Goal: Task Accomplishment & Management: Use online tool/utility

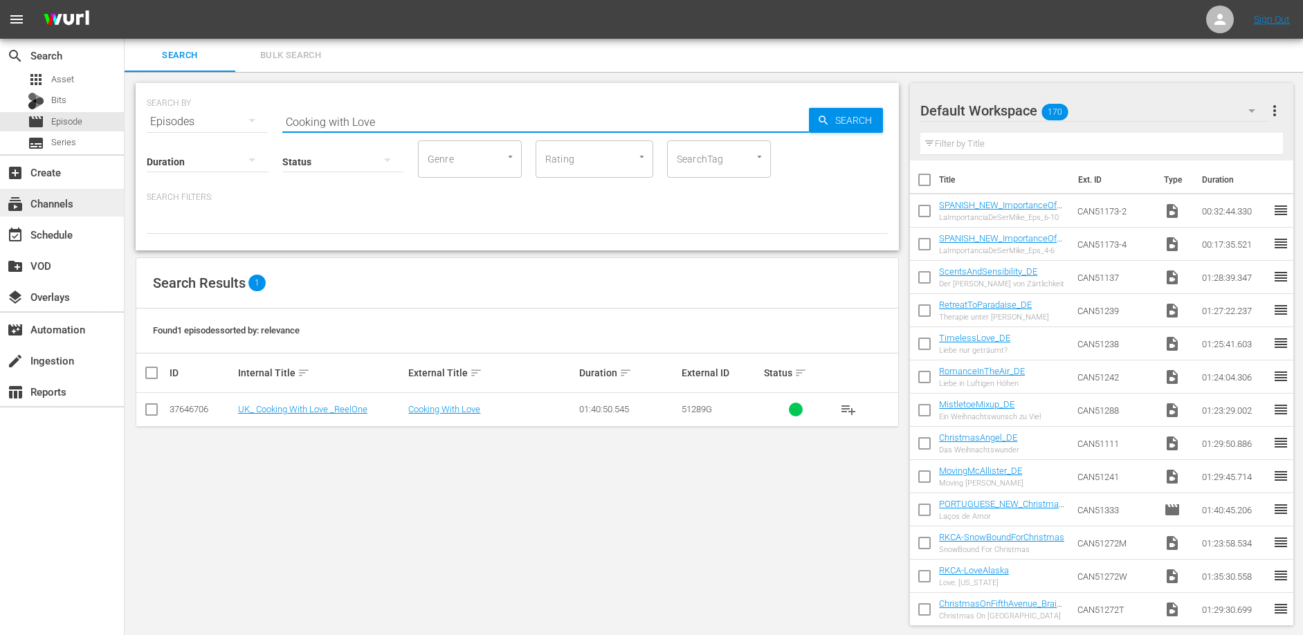
click at [53, 202] on div "subscriptions Channels" at bounding box center [38, 201] width 77 height 12
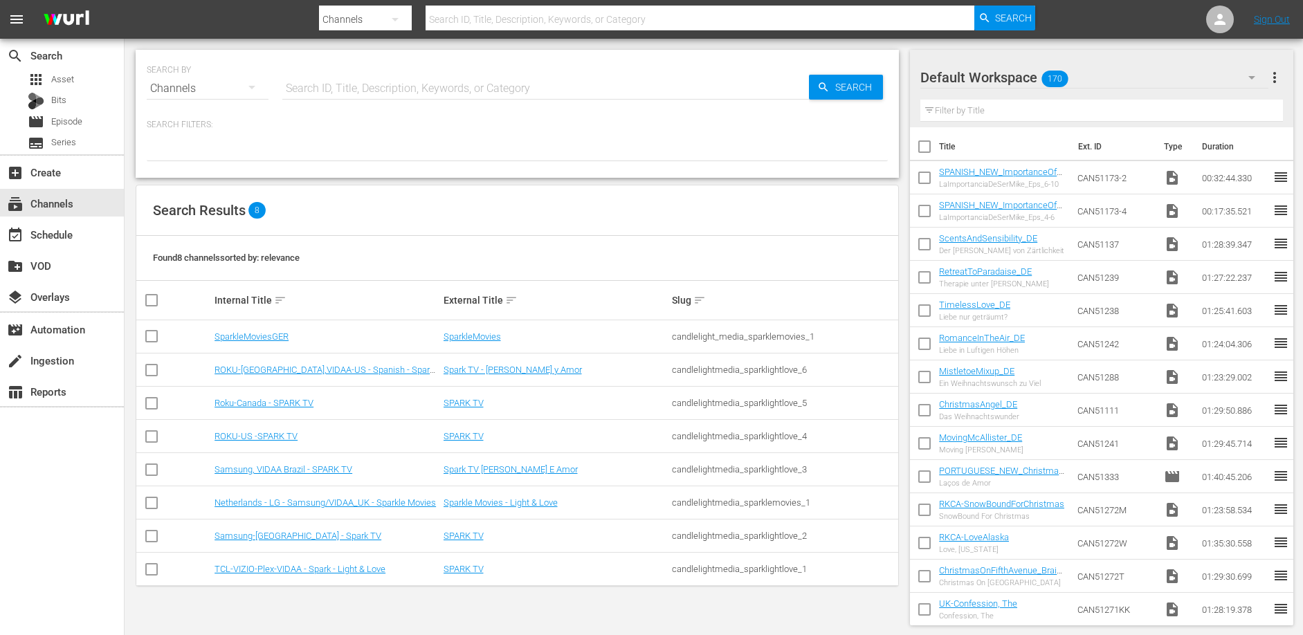
click at [578, 214] on div "Search Results 8" at bounding box center [517, 210] width 762 height 51
click at [321, 468] on link "Samsung, VIDAA Brazil - SPARK TV" at bounding box center [284, 469] width 138 height 10
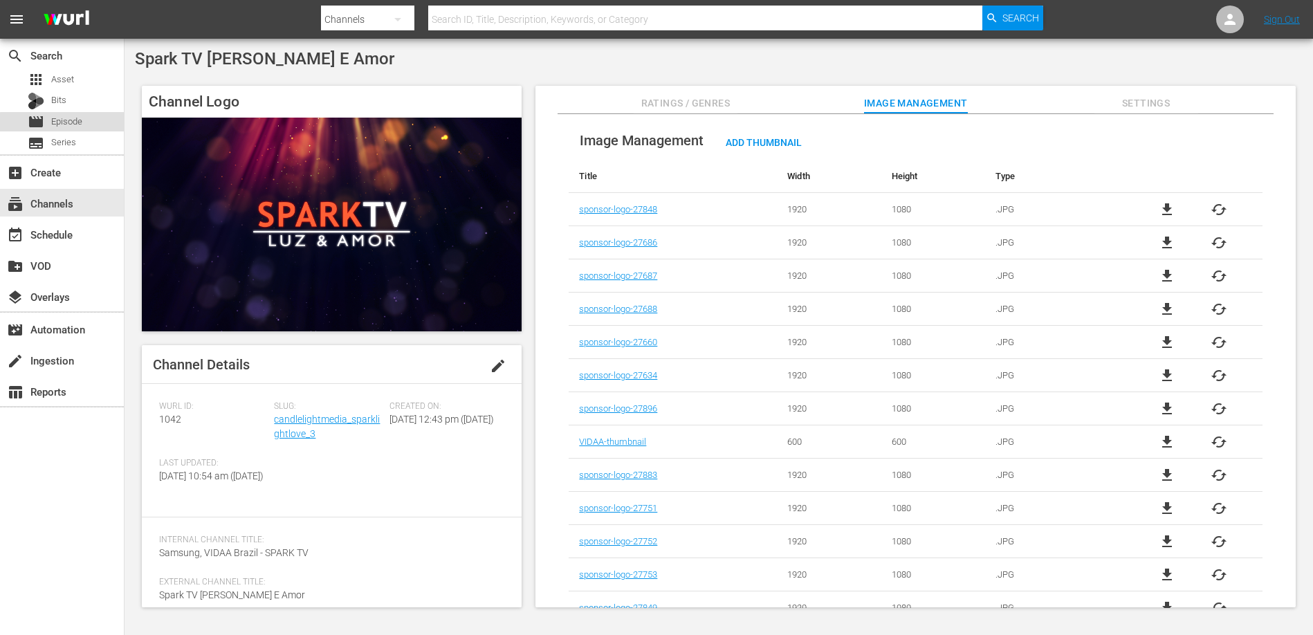
click at [71, 124] on span "Episode" at bounding box center [66, 122] width 31 height 14
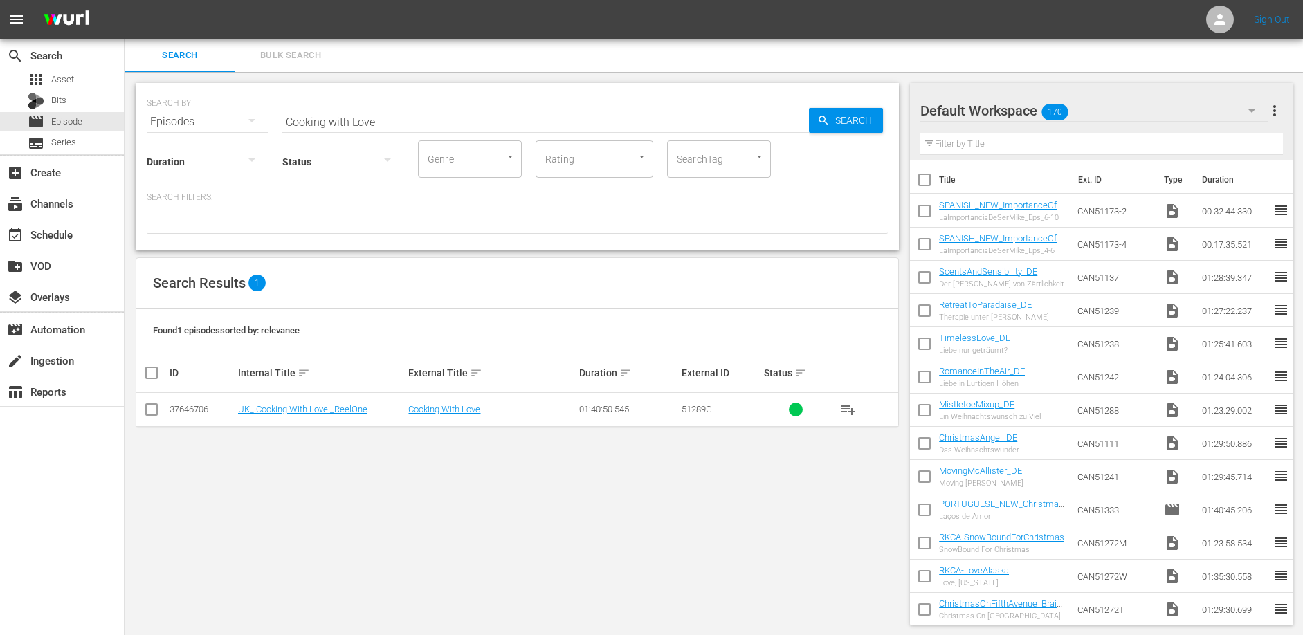
click at [377, 125] on input "Cooking with Love" at bounding box center [545, 121] width 527 height 33
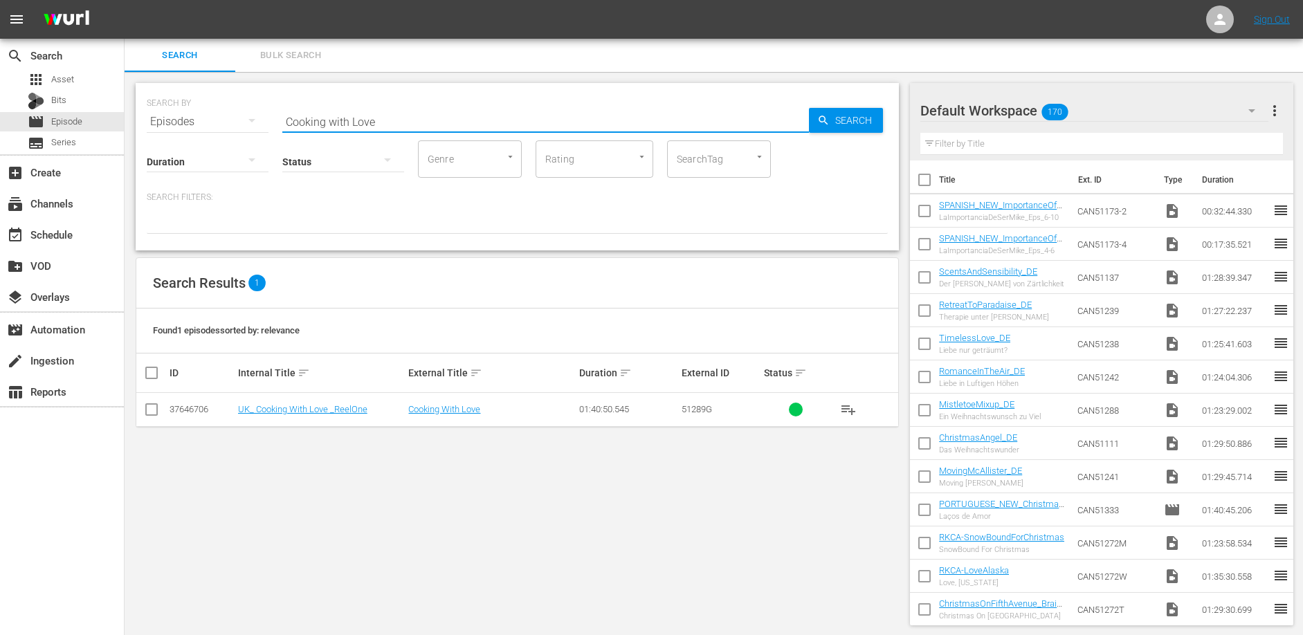
click at [377, 125] on input "Cooking with Love" at bounding box center [545, 121] width 527 height 33
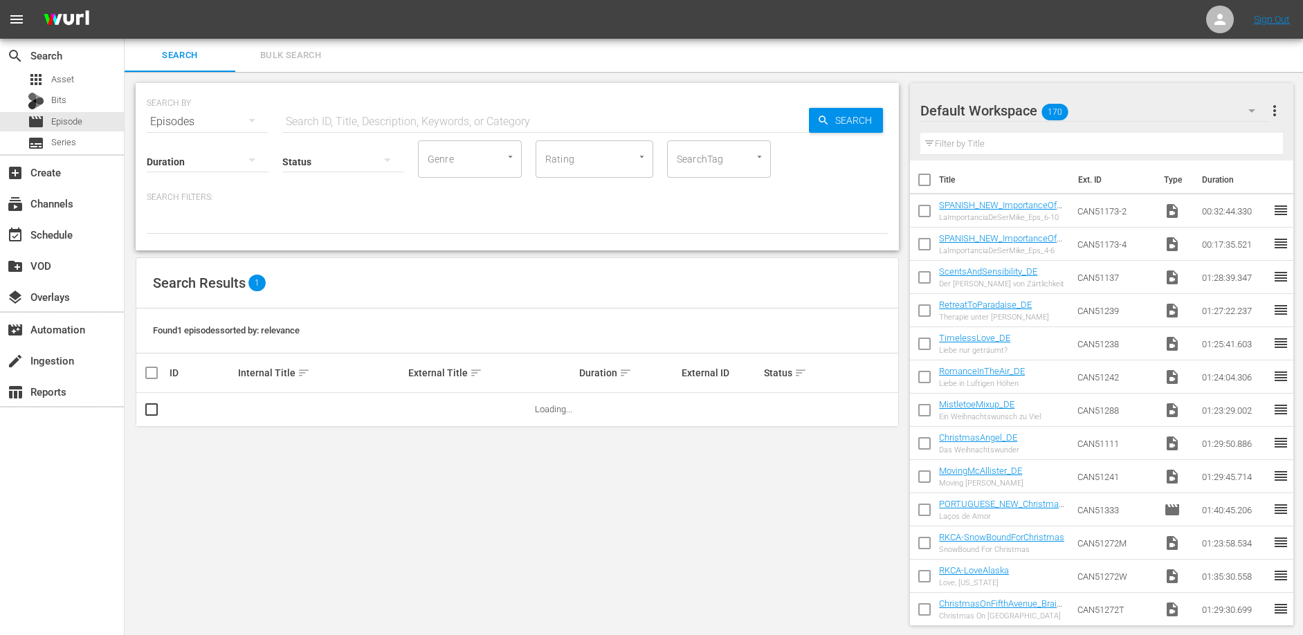
click at [456, 75] on div "SEARCH BY Search By Episodes Search ID, Title, Description, Keywords, or Catego…" at bounding box center [517, 354] width 785 height 565
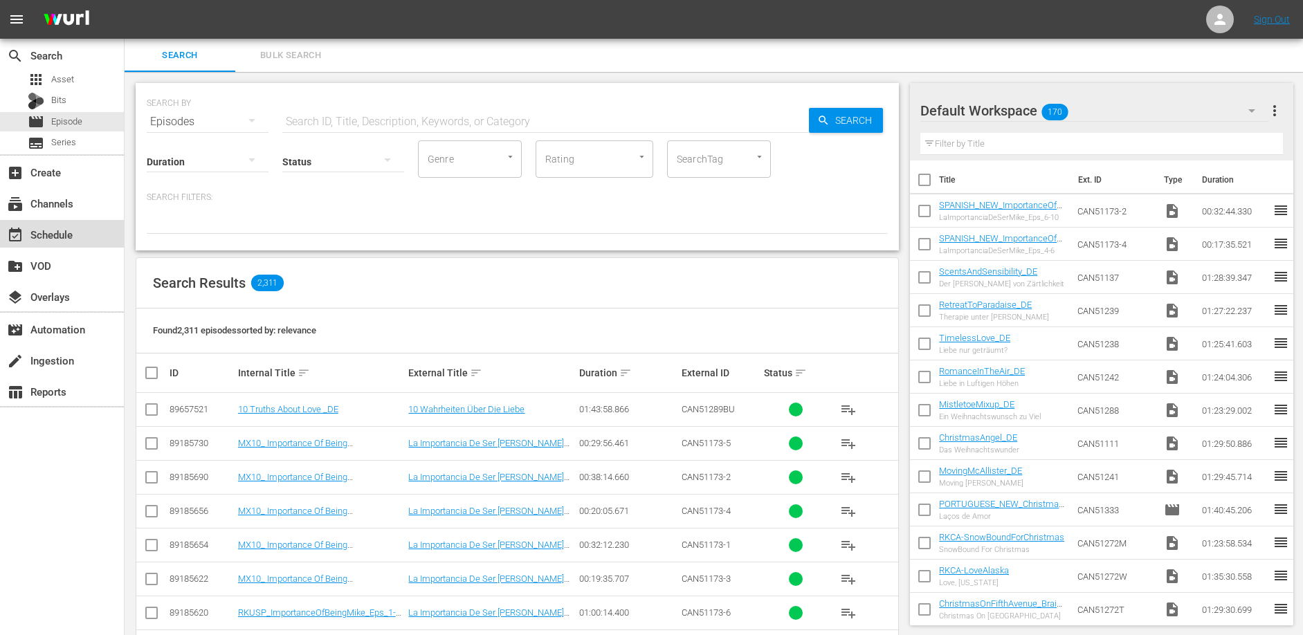
click at [98, 241] on div "event_available Schedule" at bounding box center [62, 234] width 124 height 28
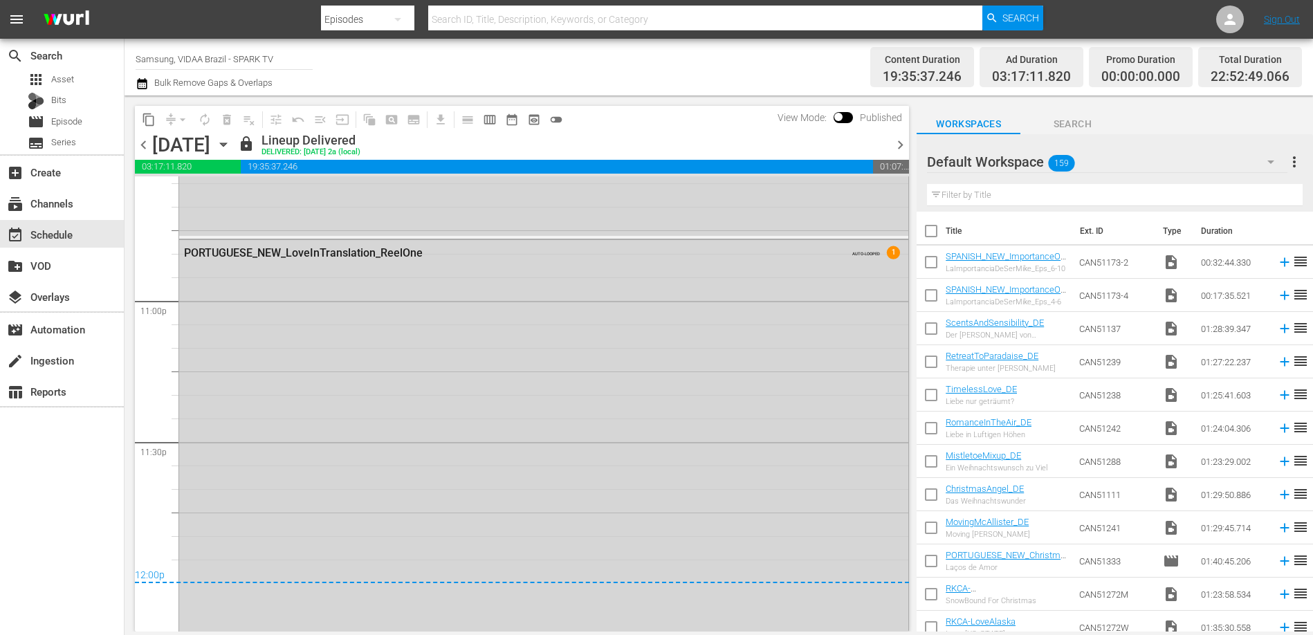
scroll to position [6460, 0]
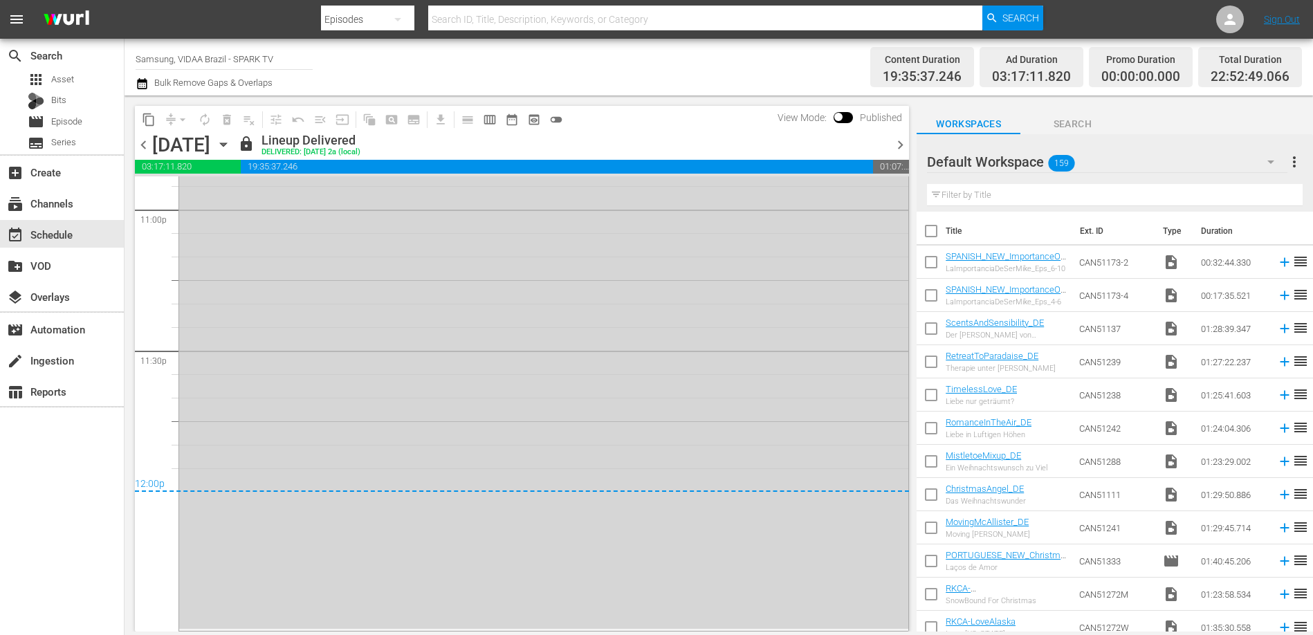
click at [901, 144] on span "chevron_right" at bounding box center [900, 144] width 17 height 17
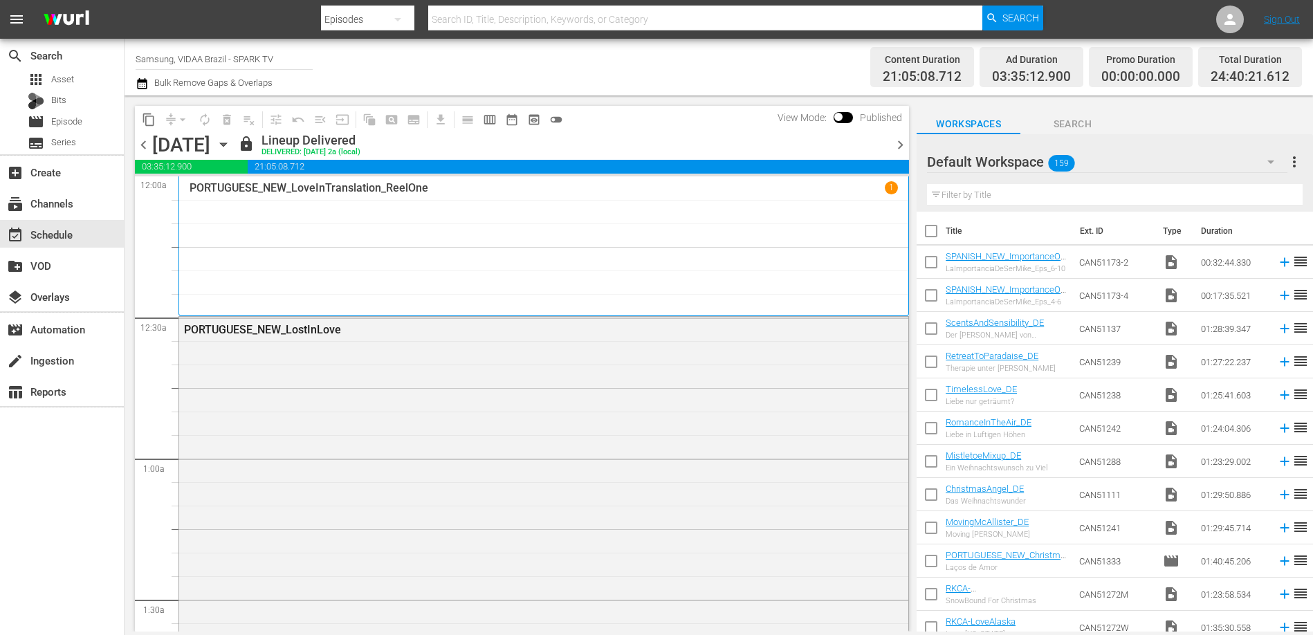
click at [900, 140] on span "chevron_right" at bounding box center [900, 144] width 17 height 17
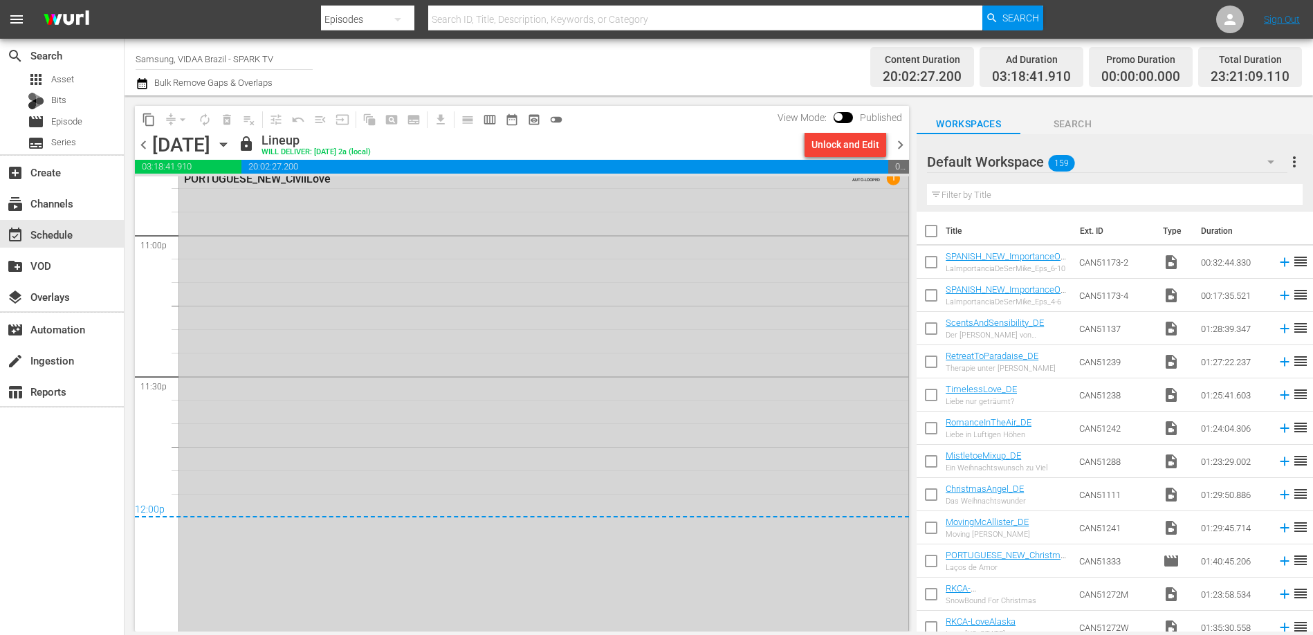
scroll to position [6468, 0]
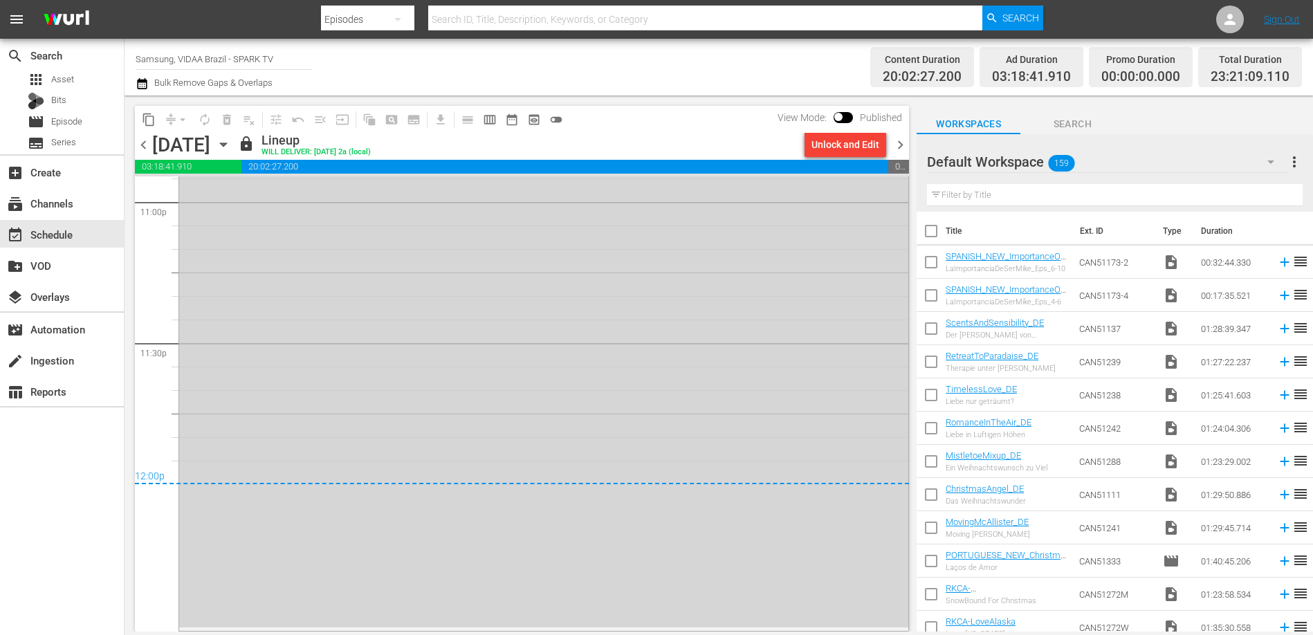
click at [900, 140] on span "chevron_right" at bounding box center [900, 144] width 17 height 17
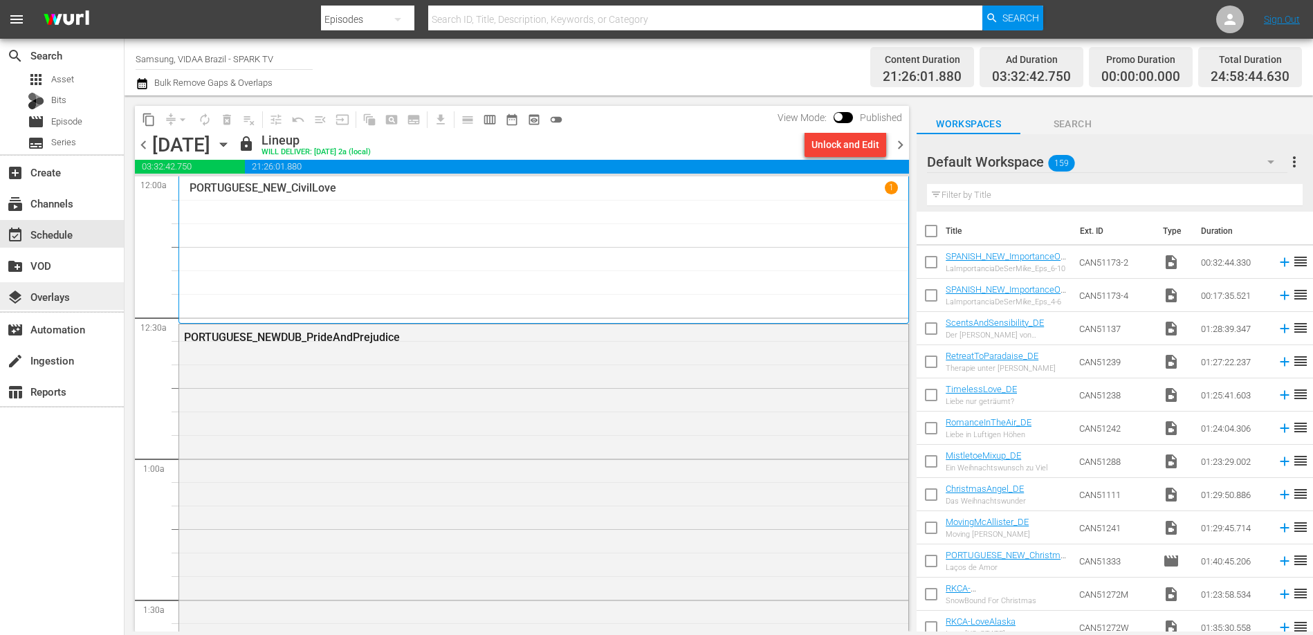
click at [60, 297] on div "layers Overlays" at bounding box center [38, 295] width 77 height 12
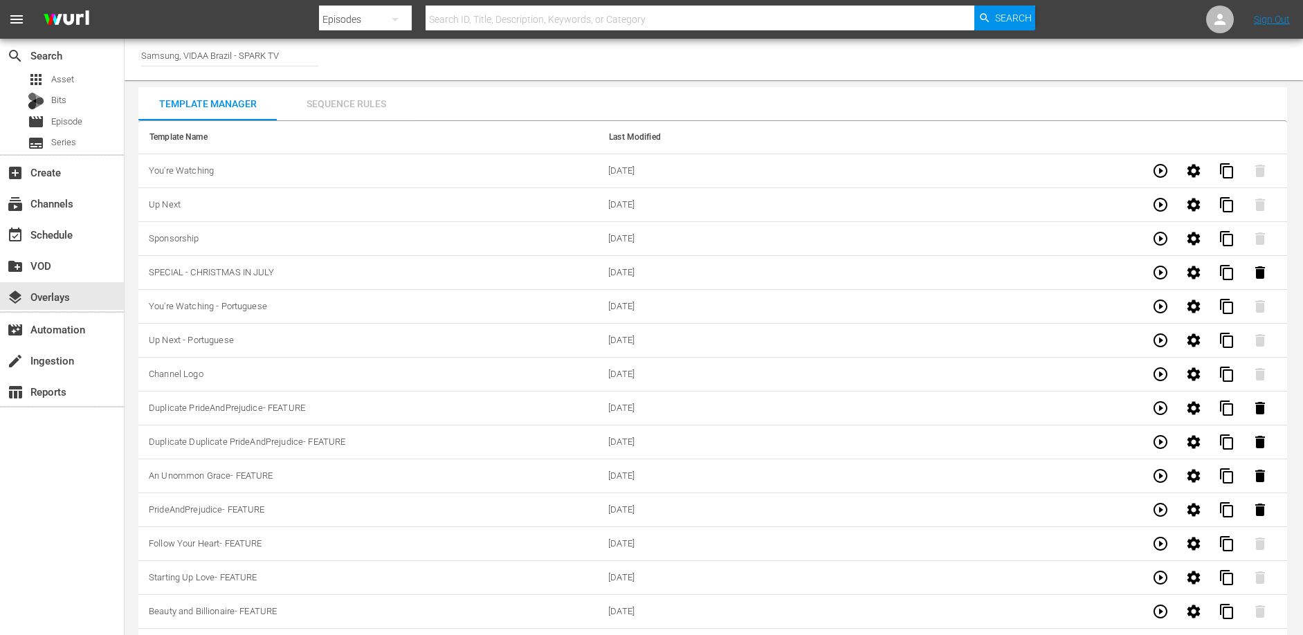
click at [347, 97] on div "Sequence Rules" at bounding box center [346, 103] width 138 height 33
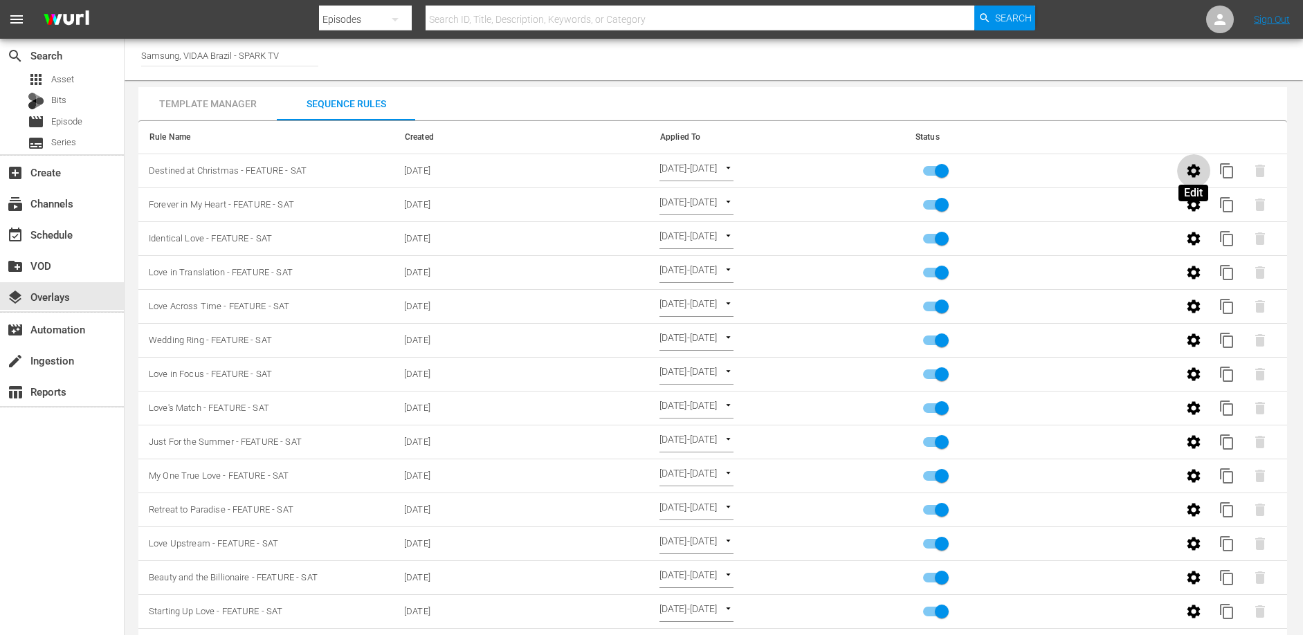
click at [1192, 166] on icon "button" at bounding box center [1193, 170] width 13 height 13
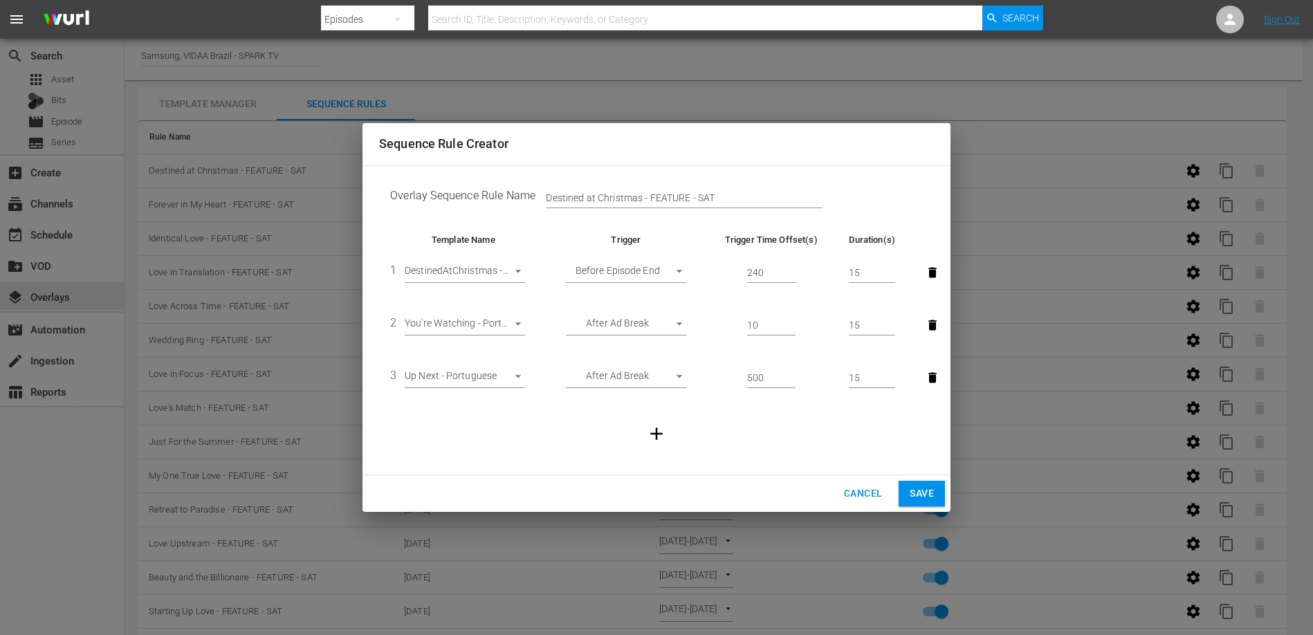
click at [860, 493] on span "Cancel" at bounding box center [863, 493] width 38 height 17
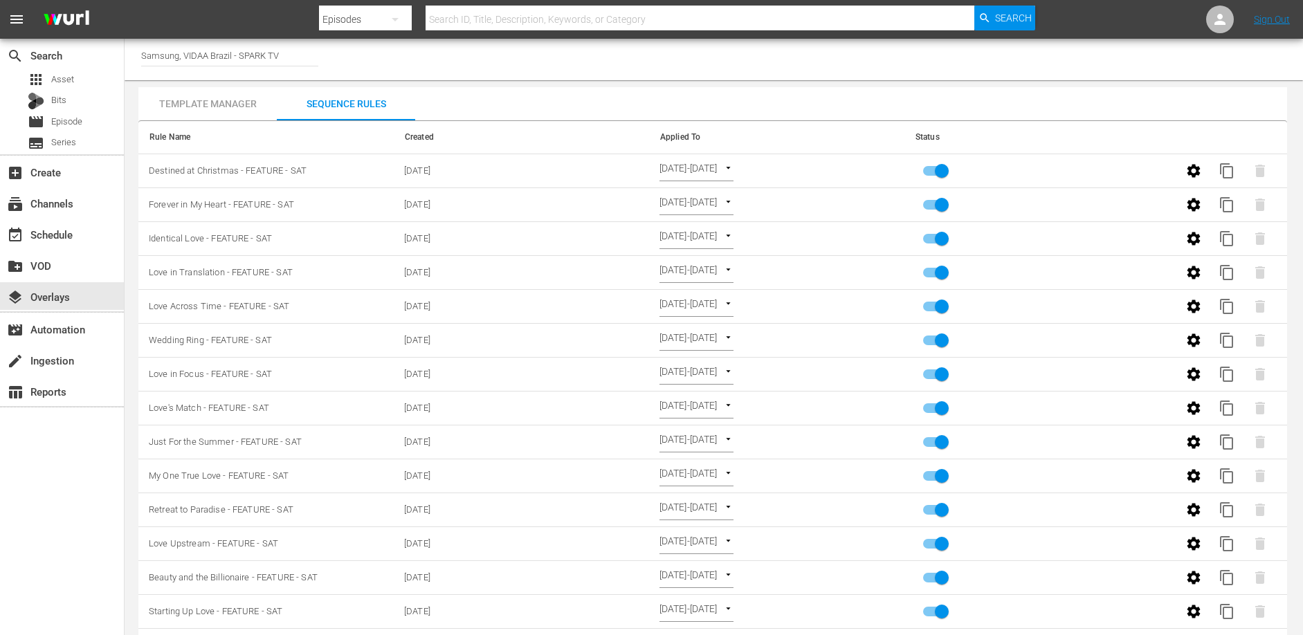
click at [576, 104] on div "Template Manager Sequence Rules Template Name Last Modified You're Watching [DA…" at bounding box center [712, 411] width 1149 height 648
click at [239, 101] on div "Template Manager" at bounding box center [207, 103] width 138 height 33
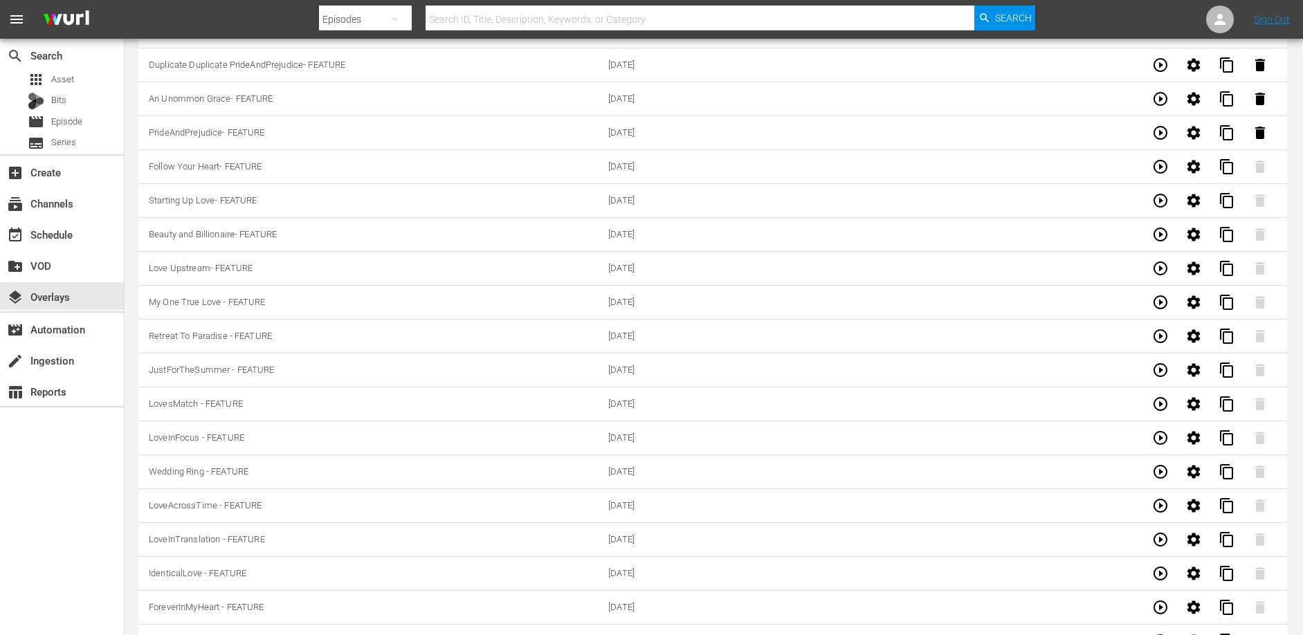
scroll to position [408, 0]
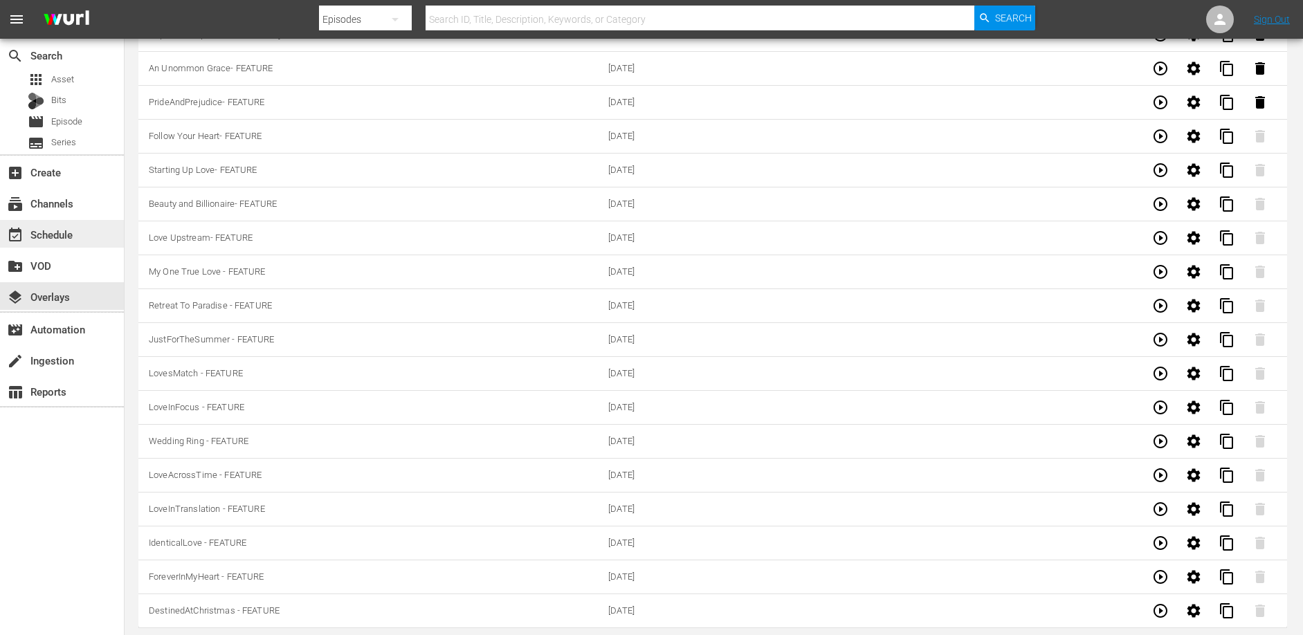
click at [70, 232] on div "event_available Schedule" at bounding box center [38, 232] width 77 height 12
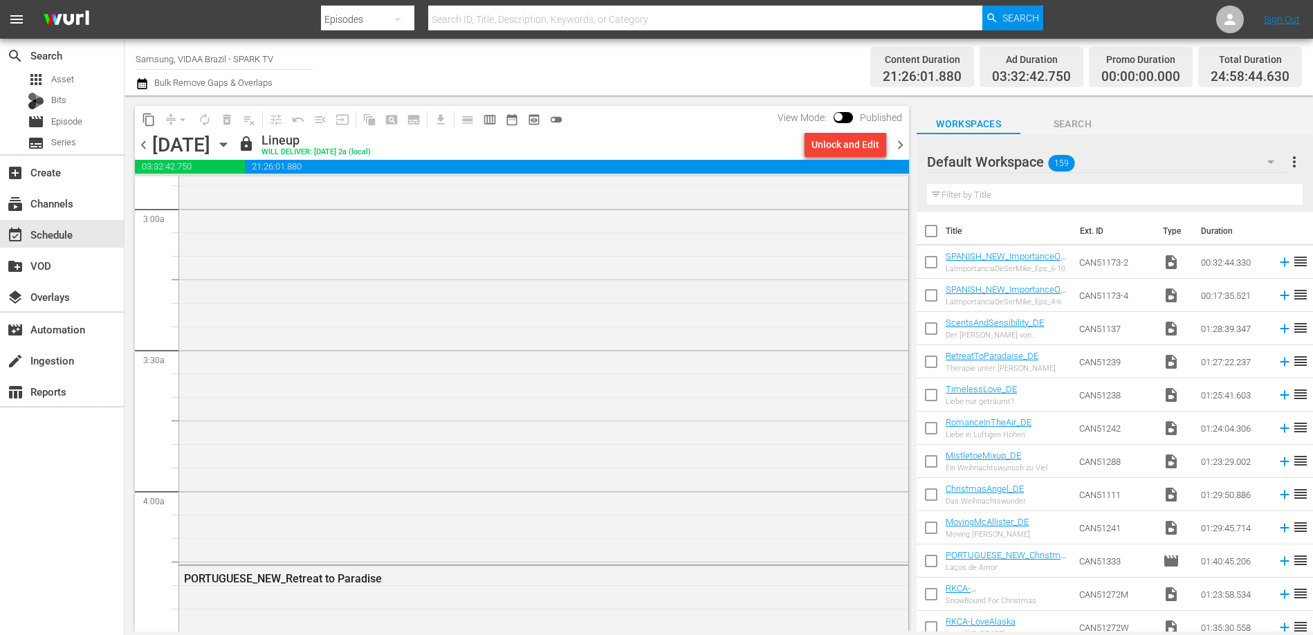
scroll to position [837, 0]
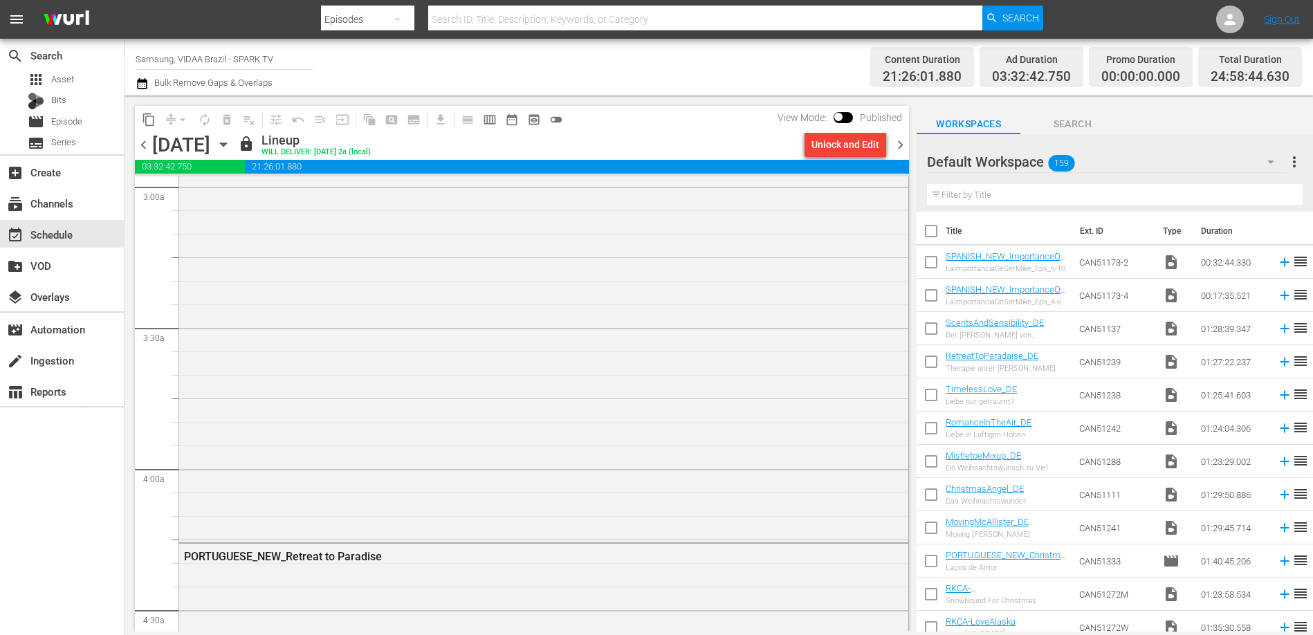
click at [231, 145] on icon "button" at bounding box center [223, 144] width 15 height 15
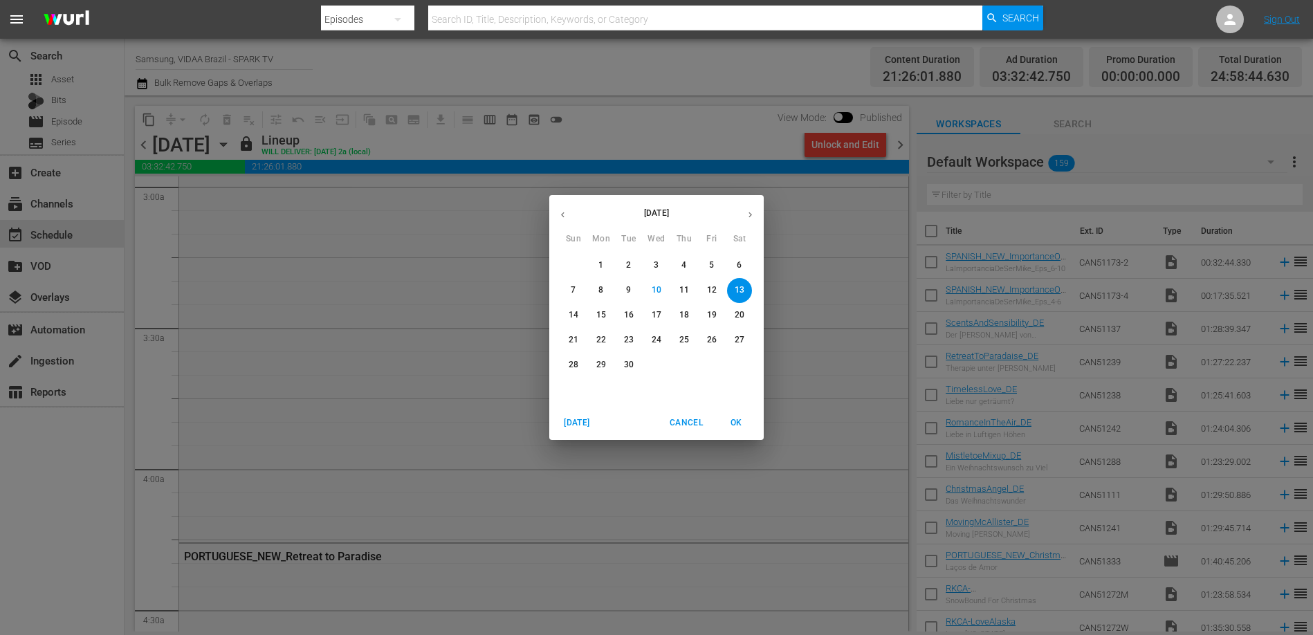
click at [744, 293] on p "13" at bounding box center [740, 290] width 10 height 12
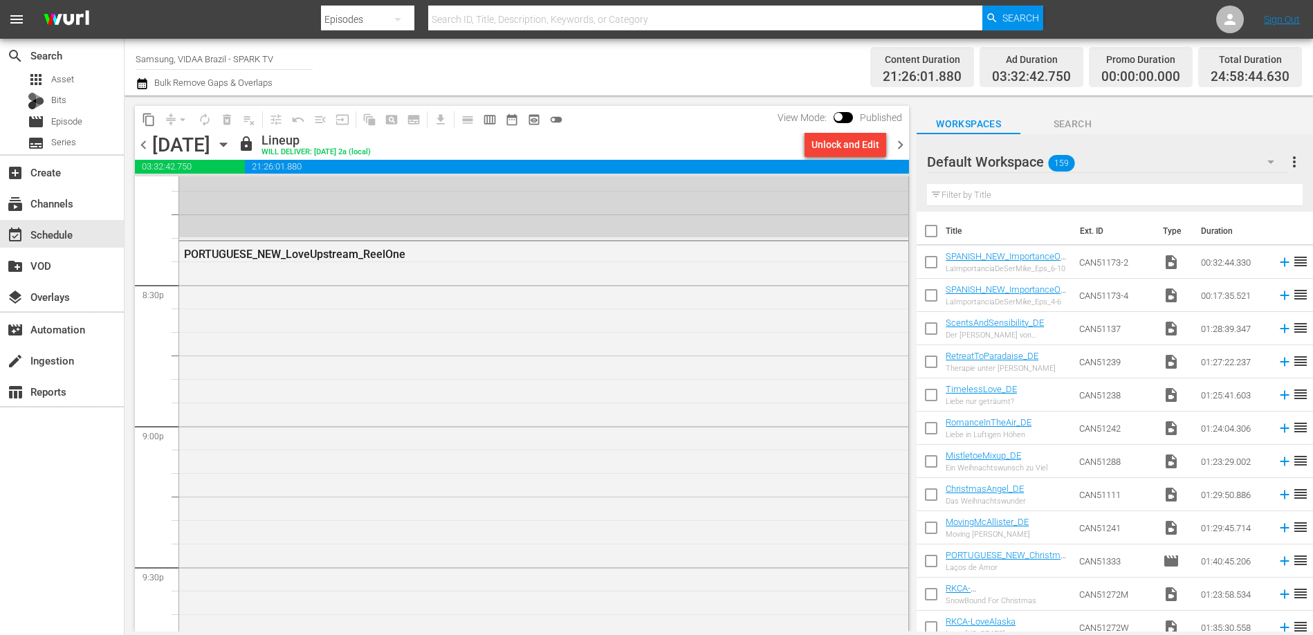
scroll to position [5646, 0]
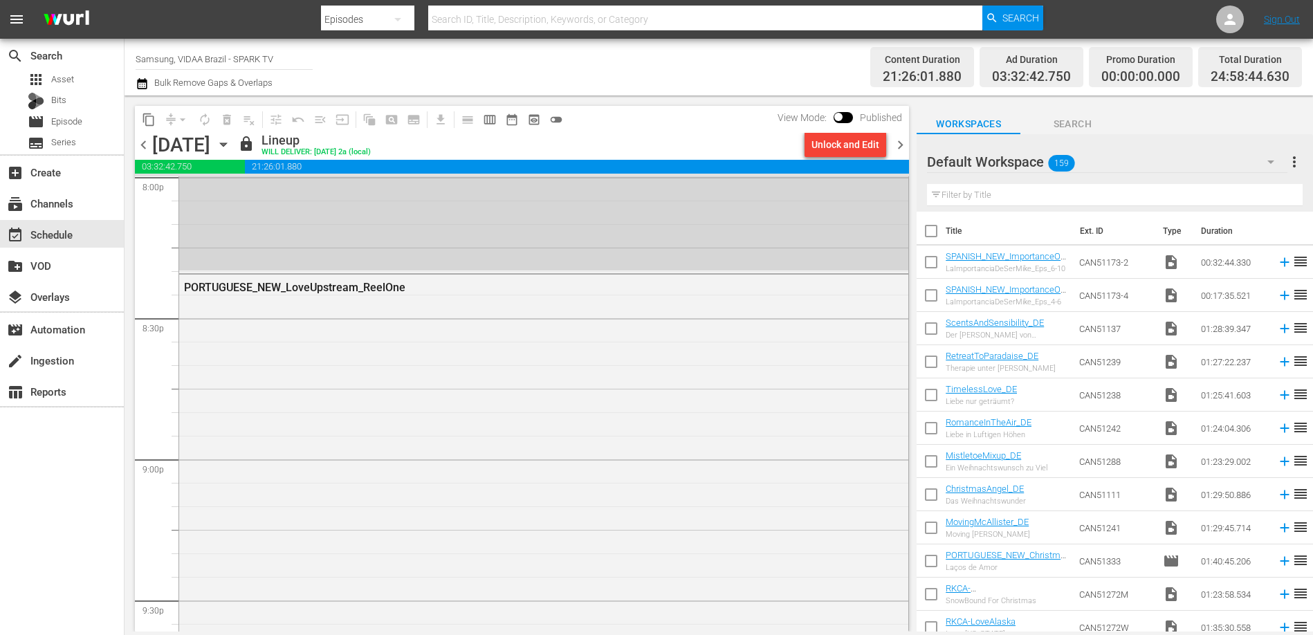
click at [901, 147] on span "chevron_right" at bounding box center [900, 144] width 17 height 17
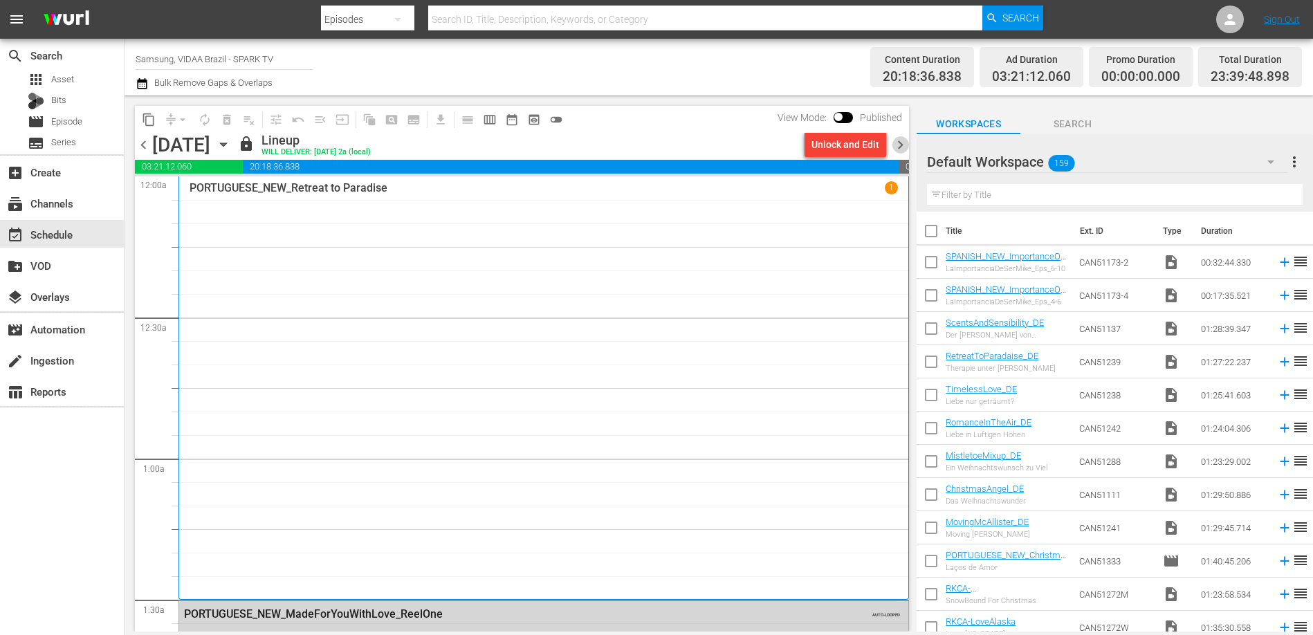
click at [903, 147] on span "chevron_right" at bounding box center [900, 144] width 17 height 17
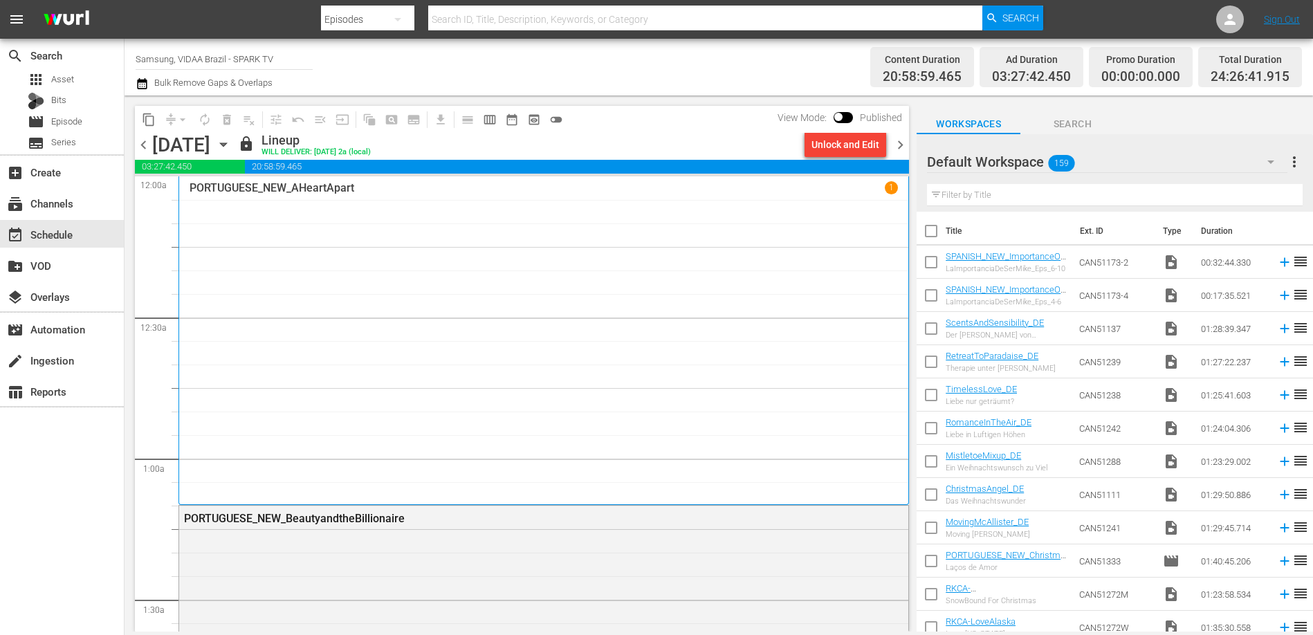
click at [902, 147] on span "chevron_right" at bounding box center [900, 144] width 17 height 17
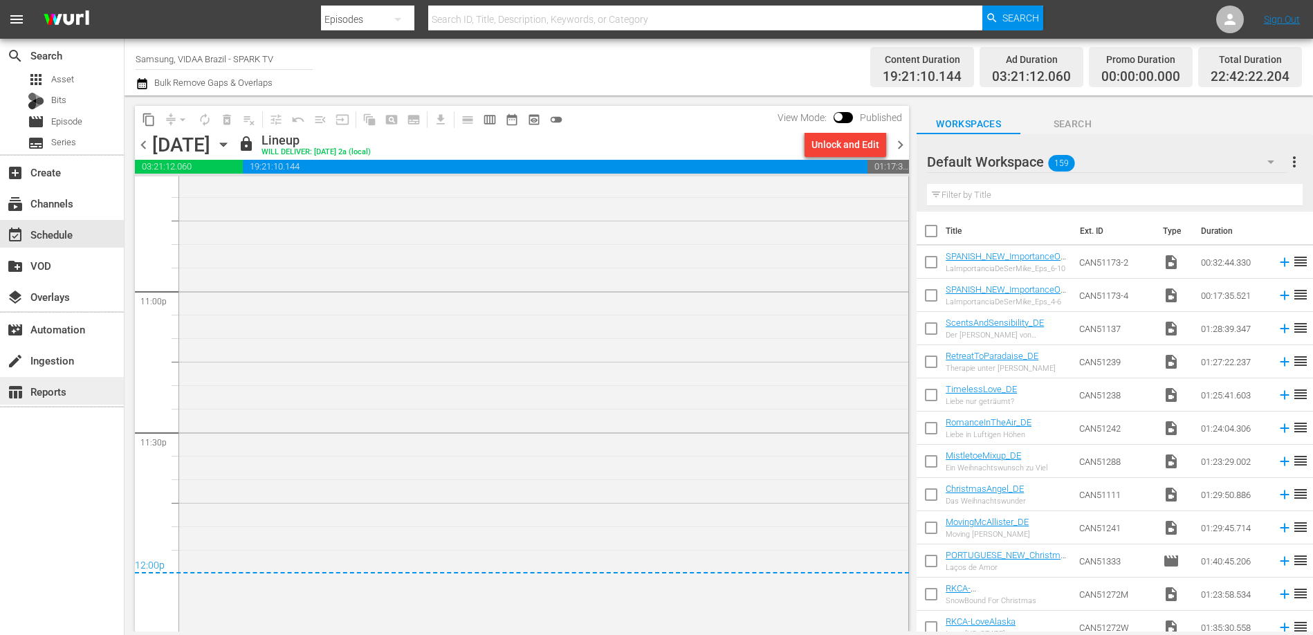
scroll to position [6410, 0]
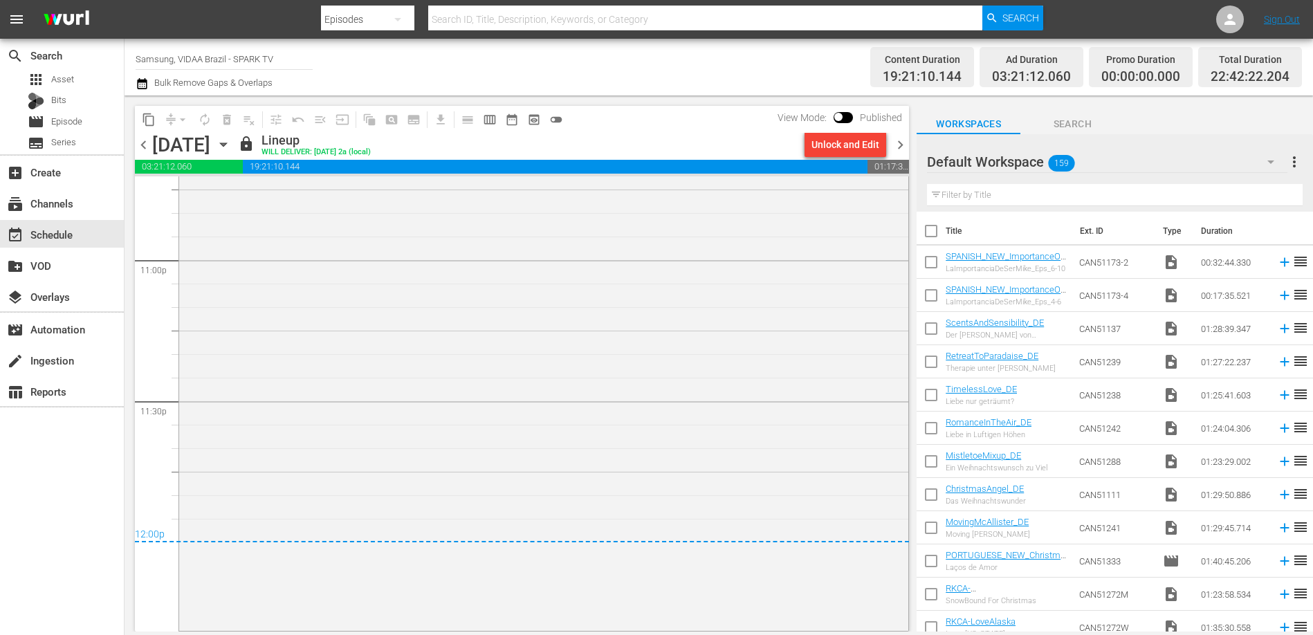
click at [900, 147] on span "chevron_right" at bounding box center [900, 144] width 17 height 17
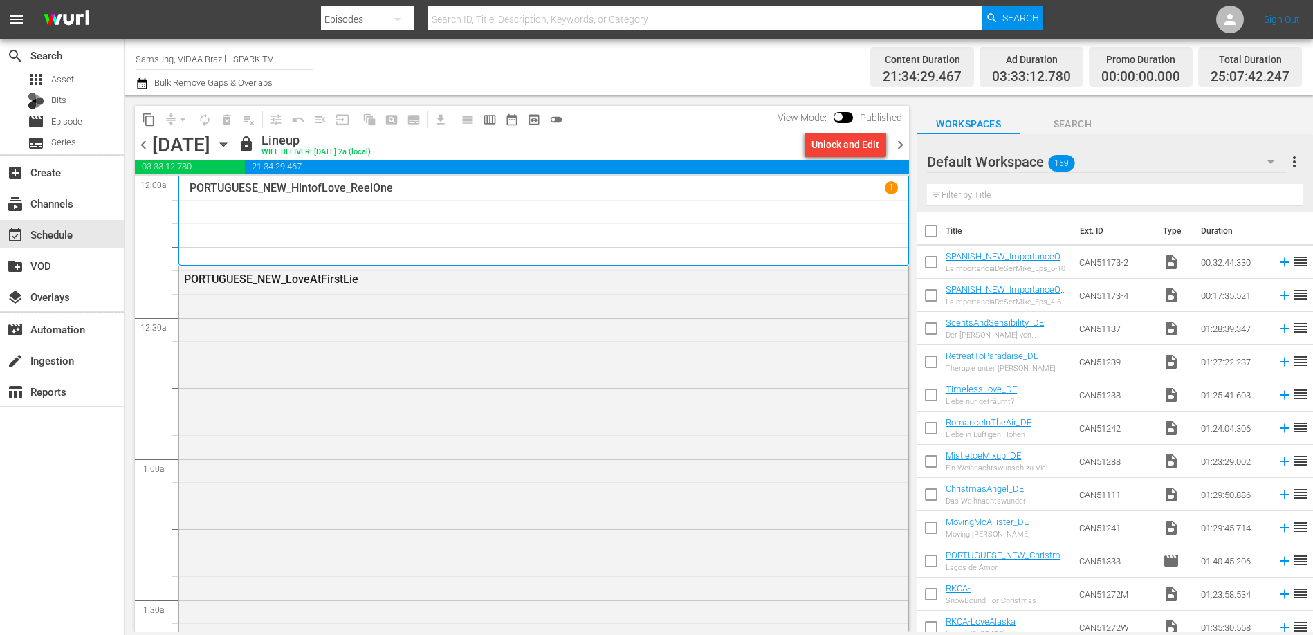
click at [689, 101] on div "content_copy compress arrow_drop_down autorenew_outlined delete_forever_outline…" at bounding box center [519, 363] width 788 height 536
click at [62, 203] on div "subscriptions Channels" at bounding box center [38, 201] width 77 height 12
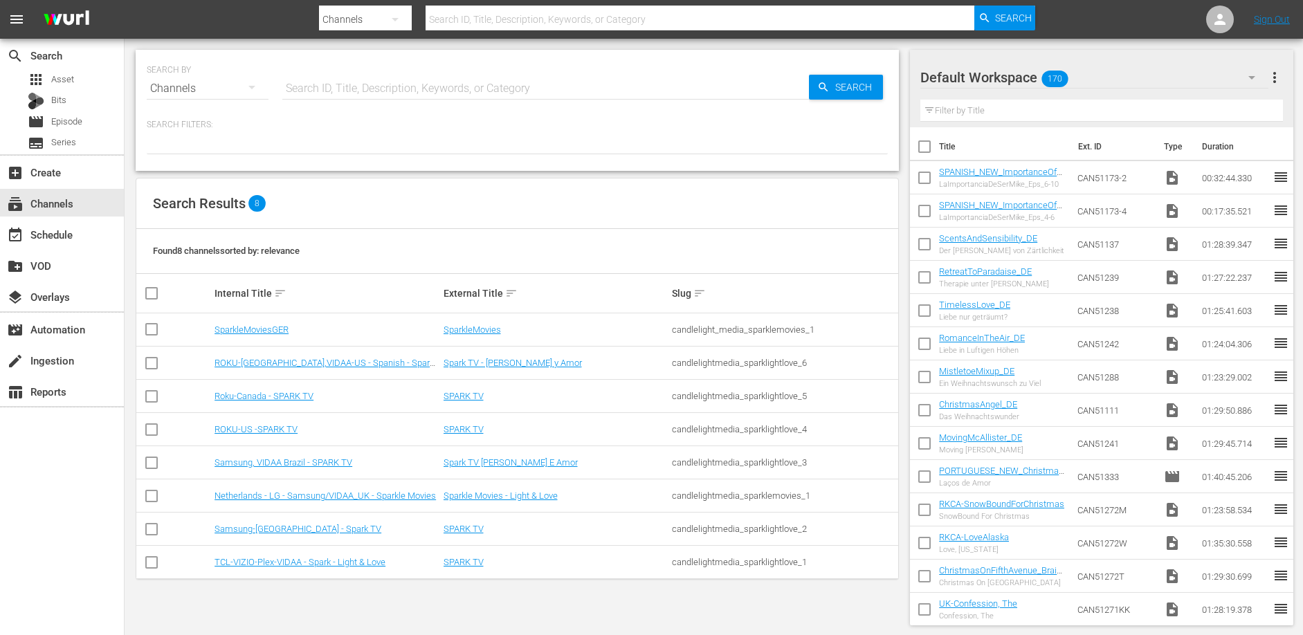
click at [480, 188] on div "Search Results 8" at bounding box center [517, 204] width 762 height 51
